Goal: Transaction & Acquisition: Purchase product/service

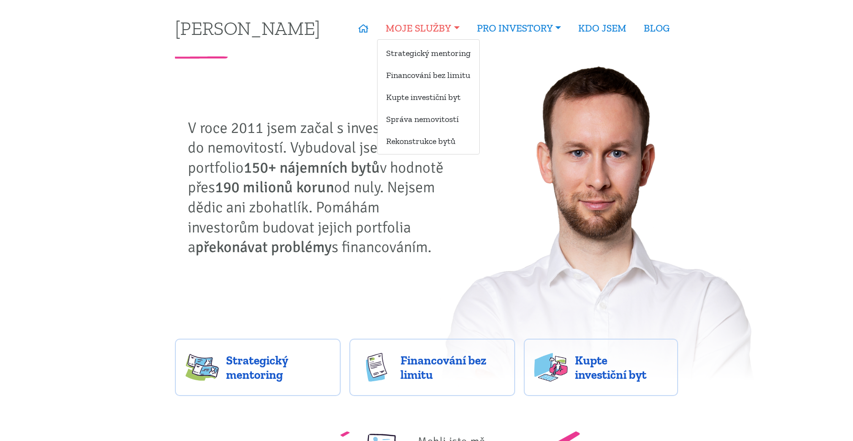
click at [434, 31] on link "MOJE SLUŽBY" at bounding box center [422, 28] width 91 height 22
click at [430, 98] on link "Kupte investiční byt" at bounding box center [429, 97] width 102 height 18
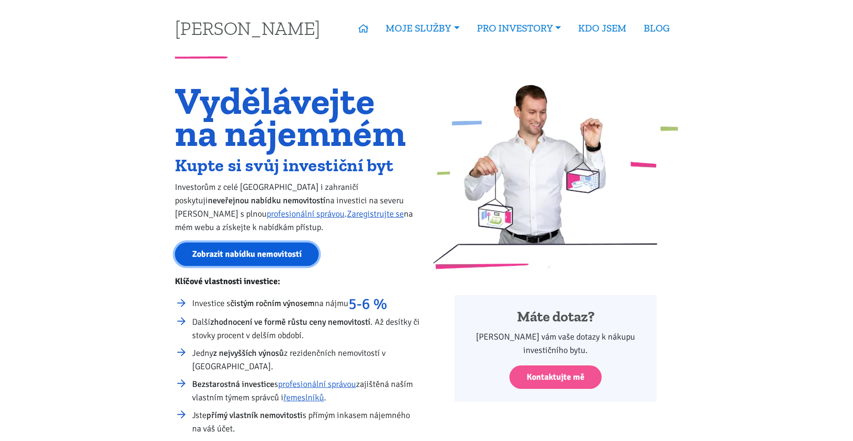
click at [281, 251] on link "Zobrazit nabídku nemovitostí" at bounding box center [247, 253] width 144 height 23
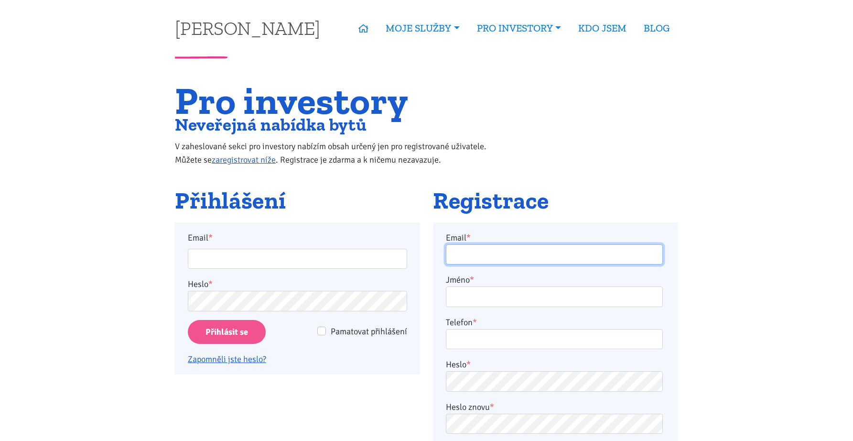
type input "scott9075@gmail.com"
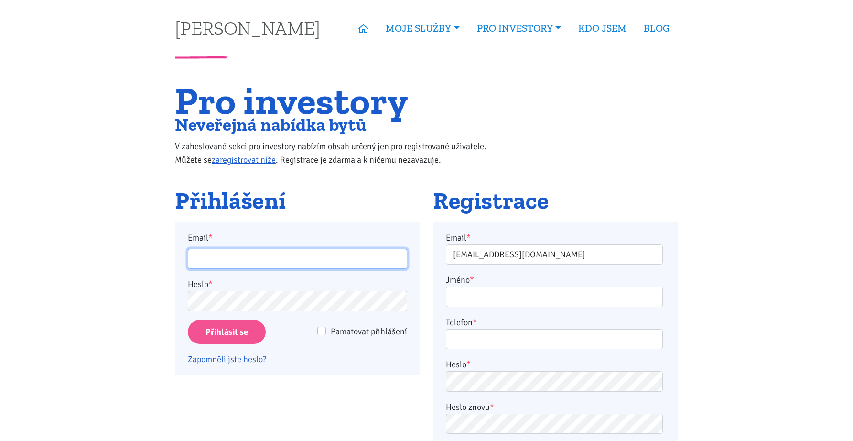
type input "scott9075@gmail.com"
click at [236, 331] on input "Přihlásit se" at bounding box center [227, 332] width 78 height 24
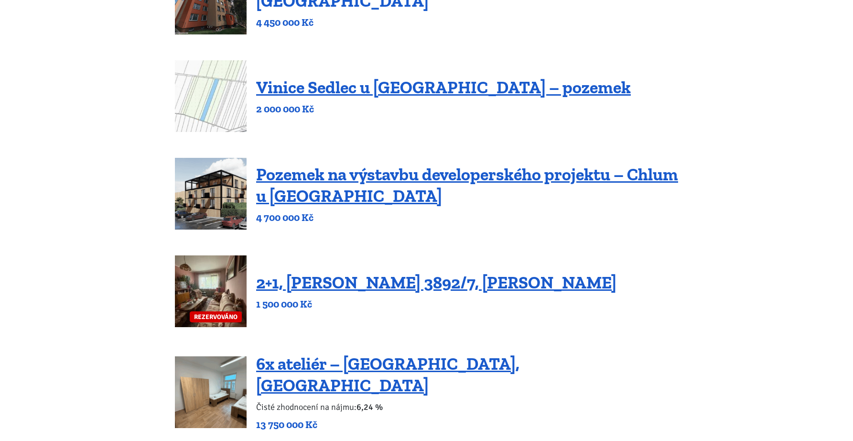
scroll to position [690, 0]
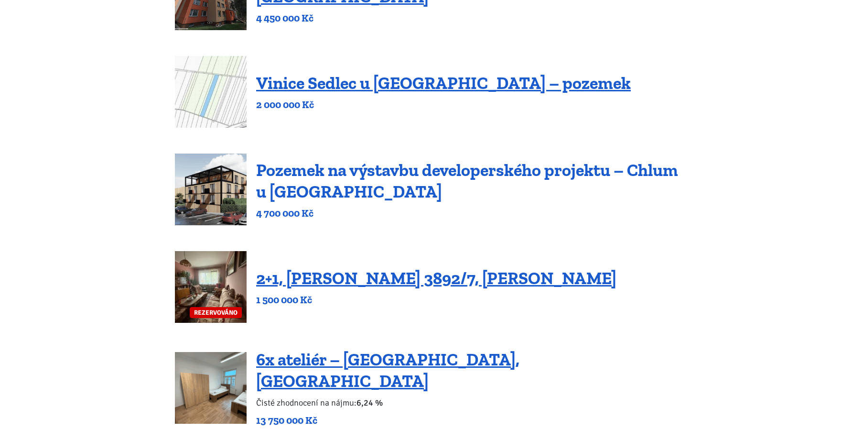
click at [319, 182] on link "Pozemek na výstavbu developerského projektu – Chlum u Třeboně" at bounding box center [467, 181] width 422 height 42
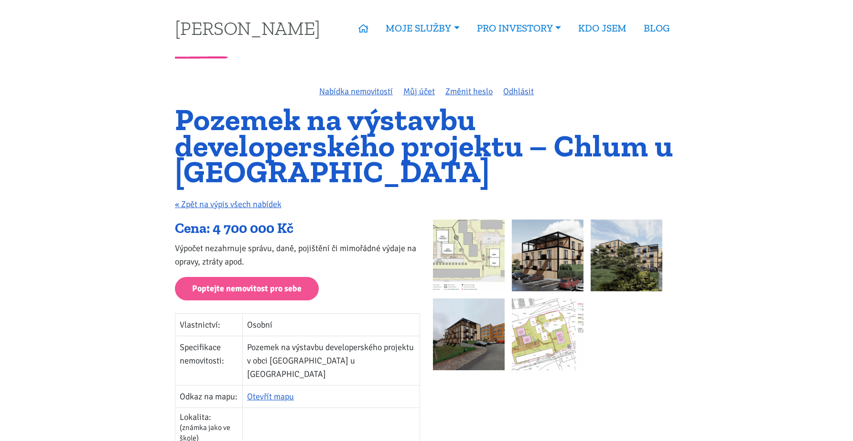
click at [474, 254] on img at bounding box center [469, 255] width 72 height 72
